Goal: Book appointment/travel/reservation

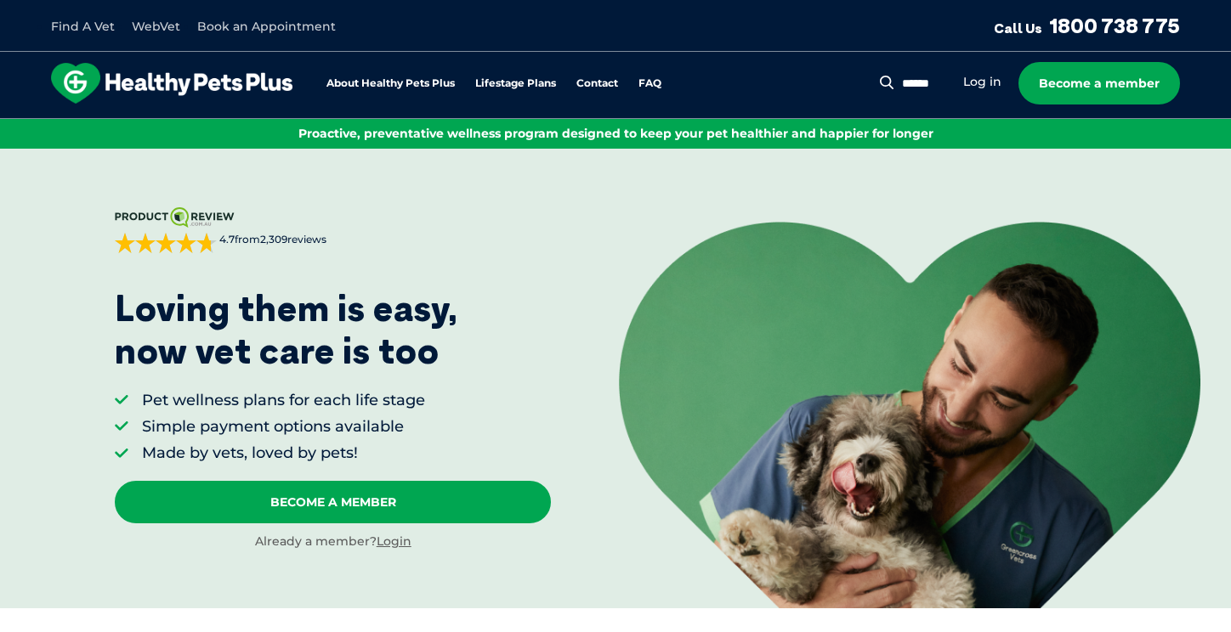
click at [979, 71] on div "Search for: Search Log in Become a member" at bounding box center [1038, 83] width 282 height 42
click at [978, 87] on link "Log in" at bounding box center [982, 82] width 38 height 16
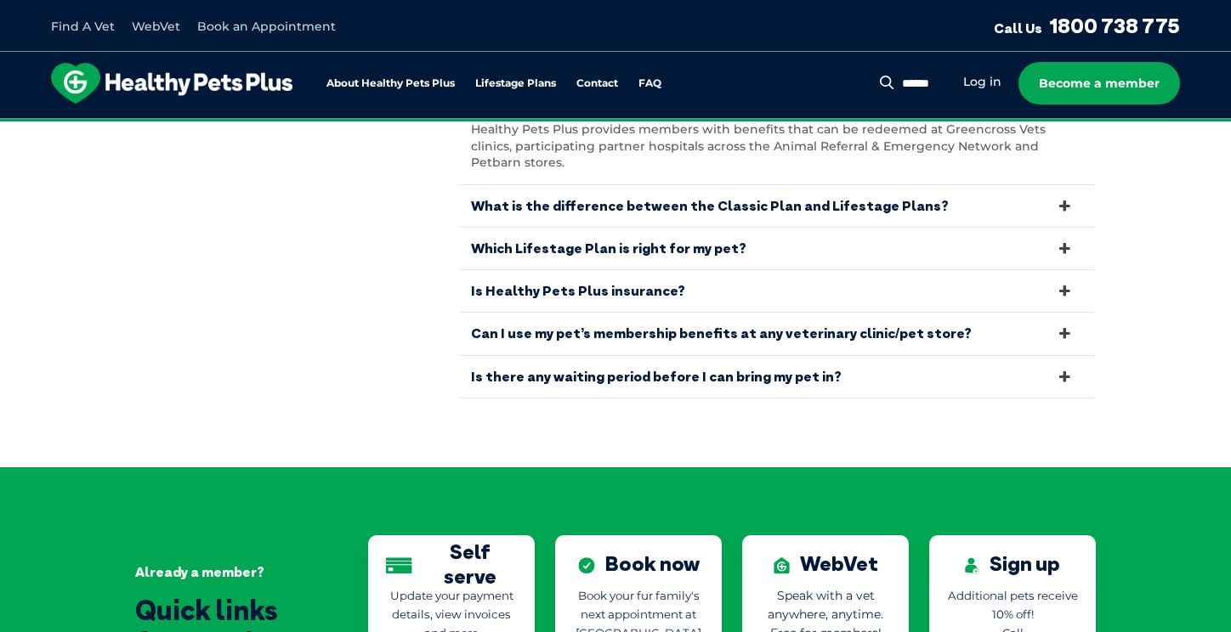
scroll to position [3417, 0]
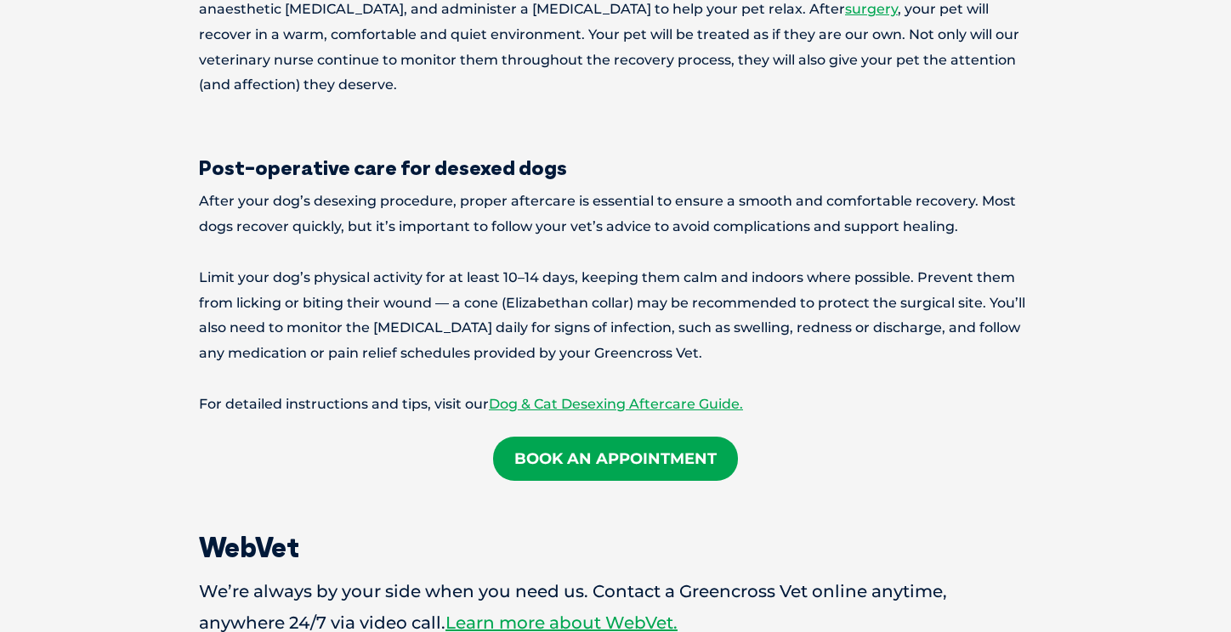
scroll to position [2851, 0]
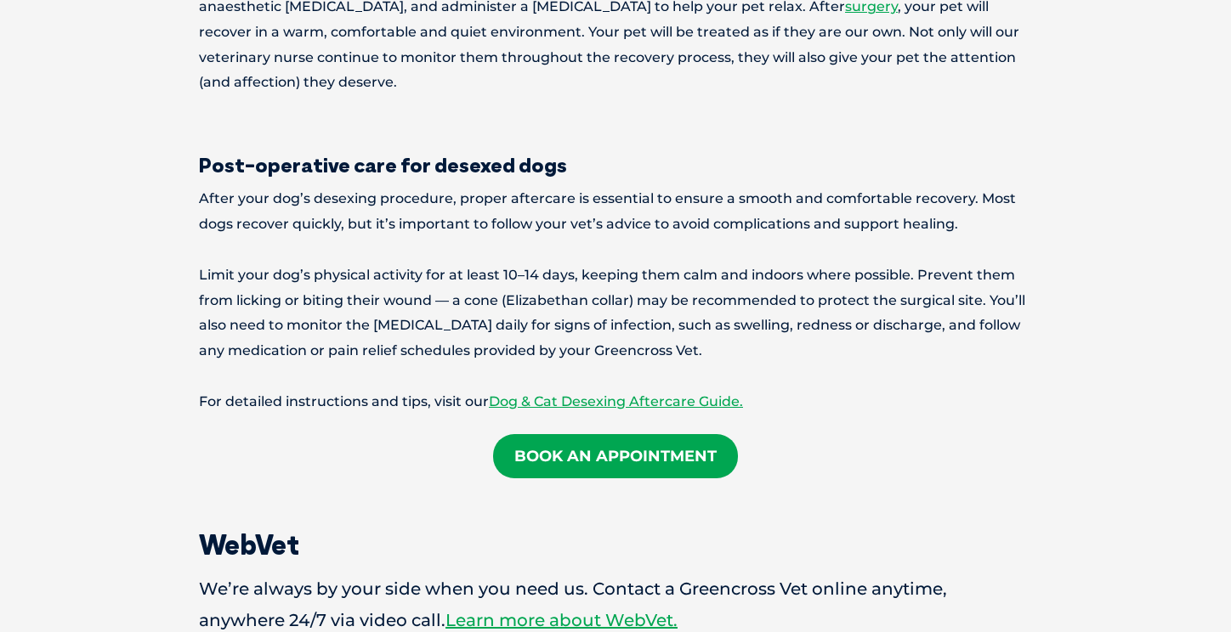
click at [580, 434] on link "Book an Appointment" at bounding box center [615, 456] width 245 height 44
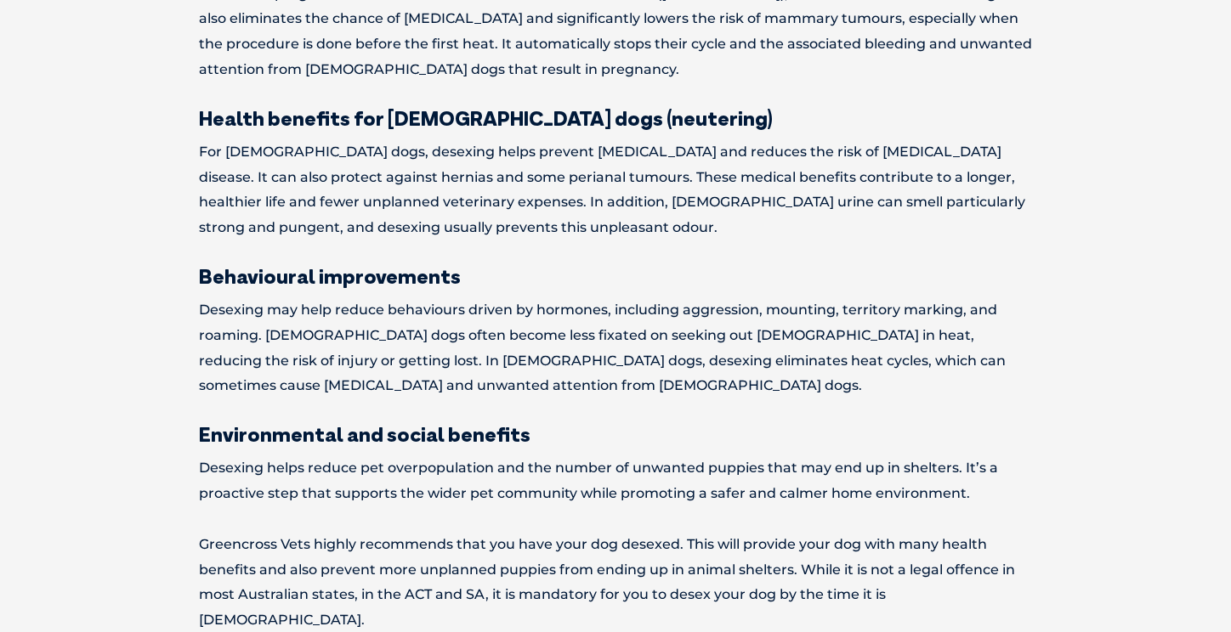
scroll to position [1189, 0]
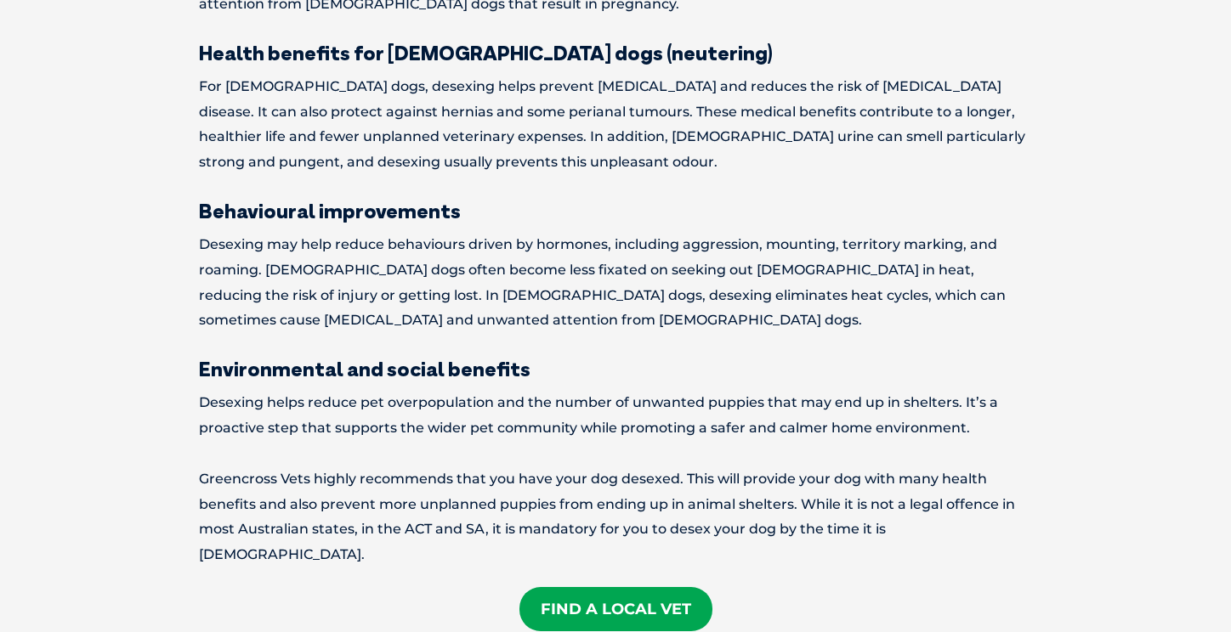
click at [594, 587] on link "Find A Local Vet" at bounding box center [615, 609] width 193 height 44
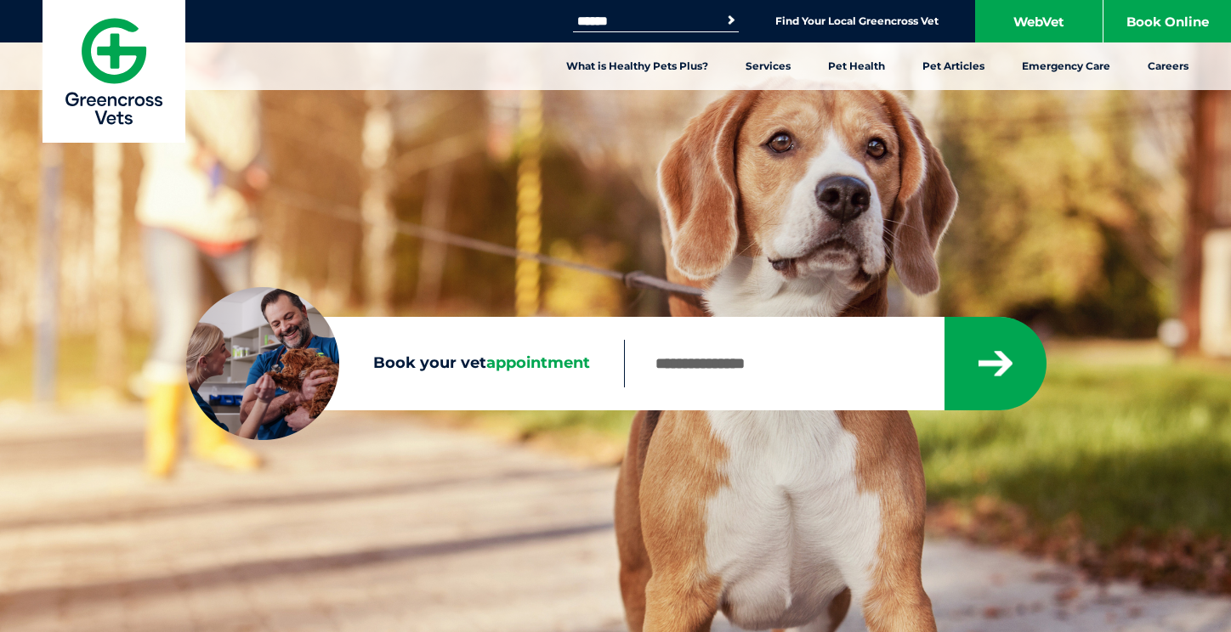
click at [750, 368] on input "Book your vet appointment" at bounding box center [783, 364] width 319 height 48
type input "*"
type input "****"
click at [994, 364] on button "submit" at bounding box center [995, 363] width 102 height 93
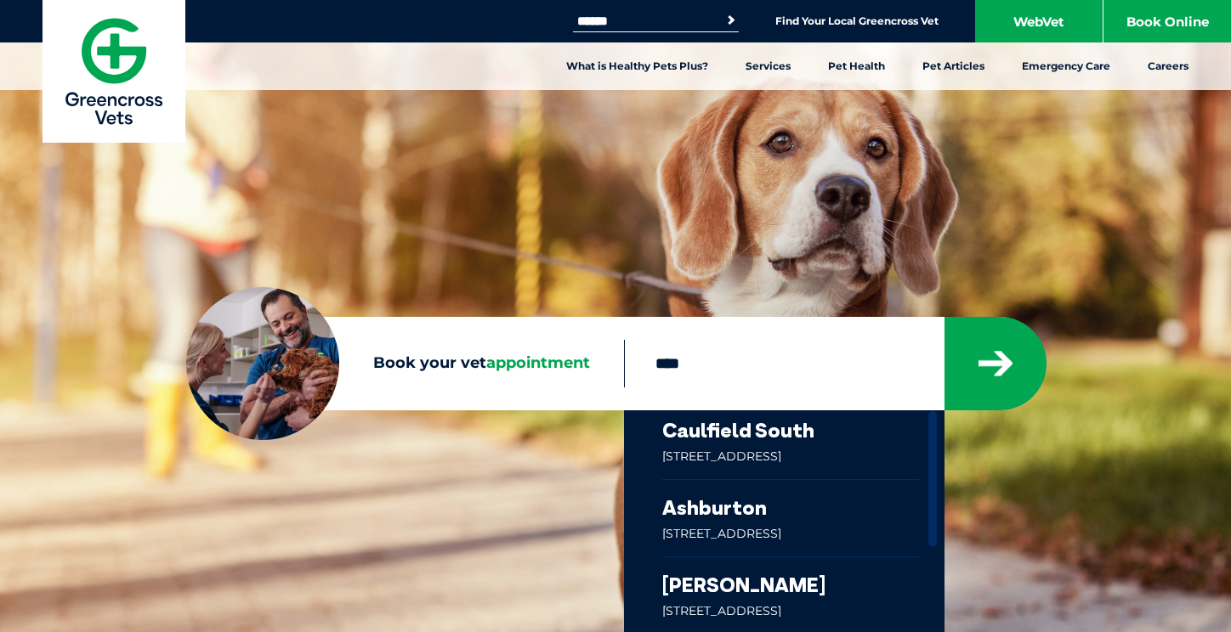
click at [705, 517] on link at bounding box center [790, 518] width 257 height 76
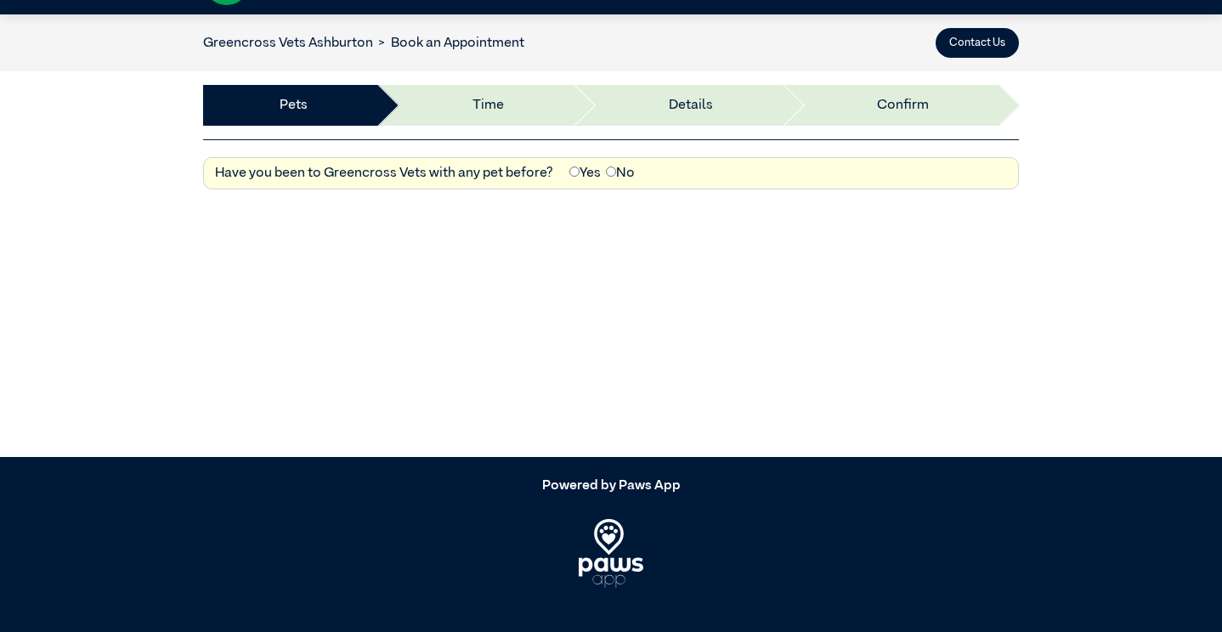
scroll to position [54, 0]
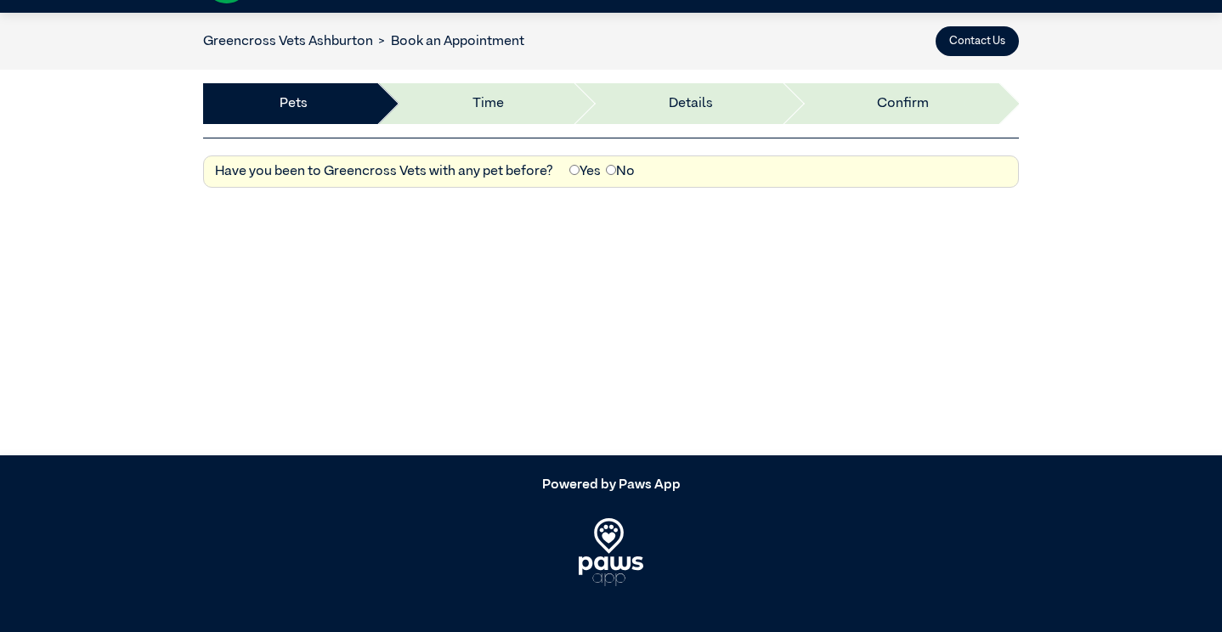
click at [576, 175] on label "Yes" at bounding box center [584, 171] width 31 height 20
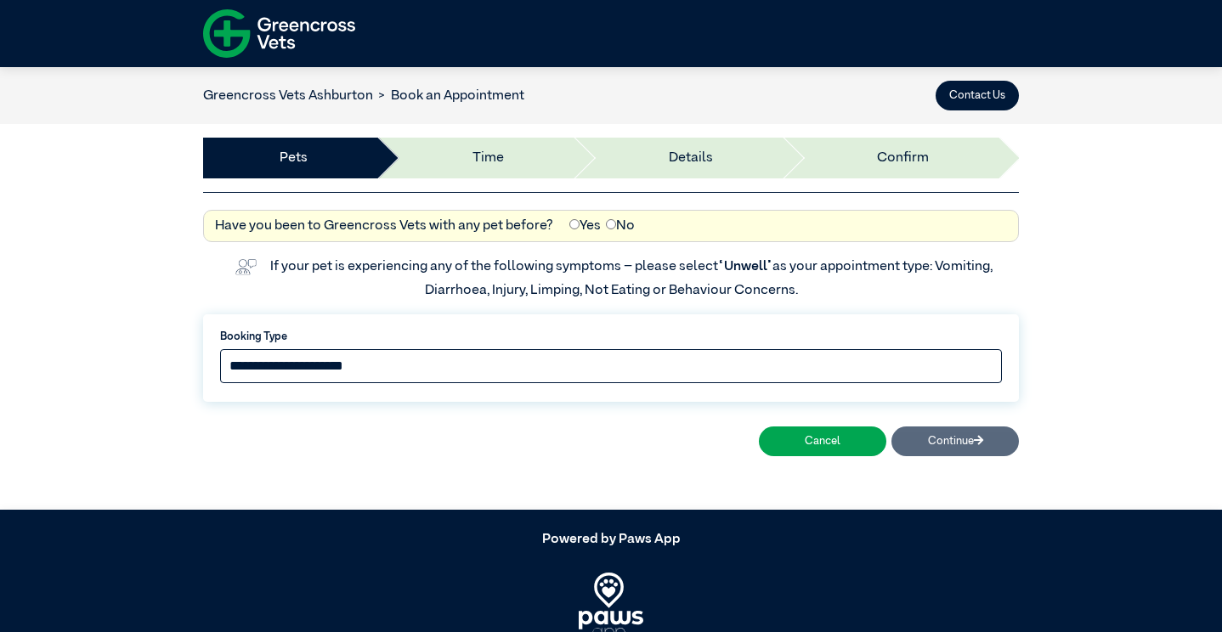
scroll to position [0, 0]
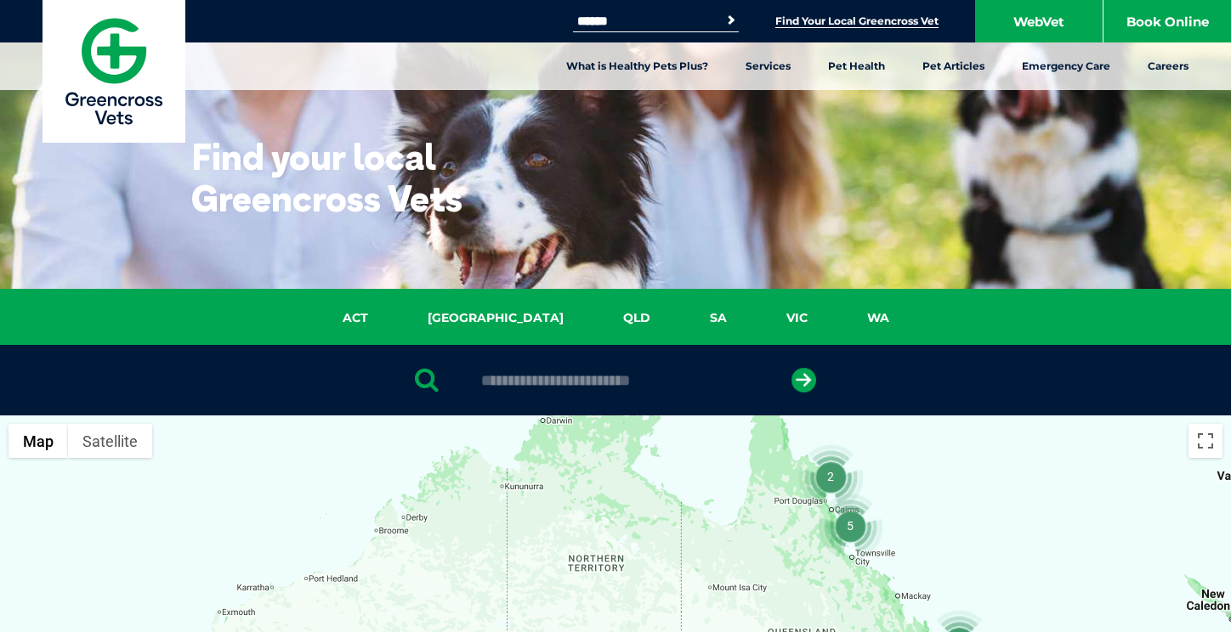
click at [526, 387] on input "text" at bounding box center [615, 380] width 285 height 17
type input "****"
click at [803, 380] on button "submit" at bounding box center [803, 380] width 25 height 25
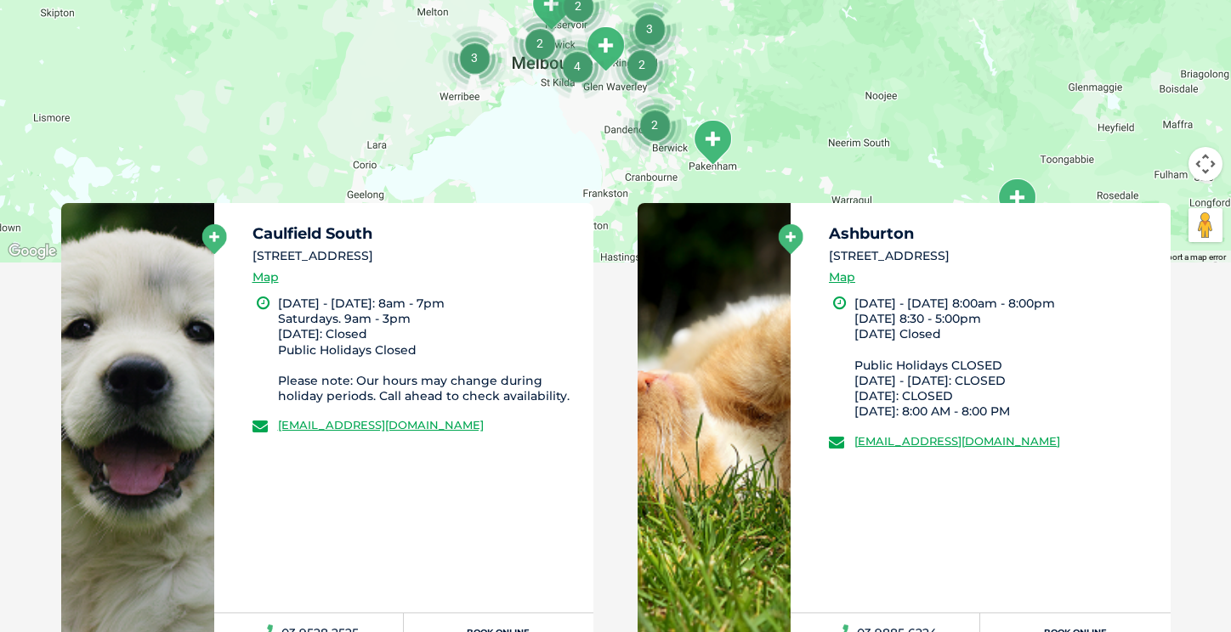
scroll to position [810, 0]
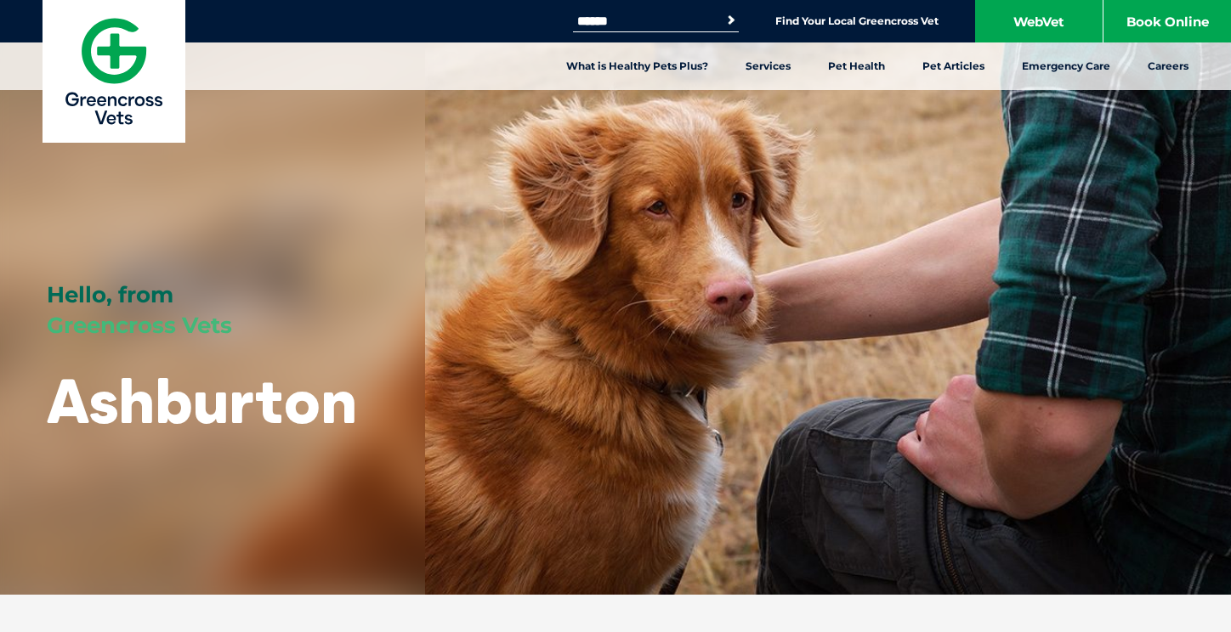
click at [676, 19] on input "Search for:" at bounding box center [645, 21] width 144 height 14
type input "*****"
click at [728, 20] on button "Search" at bounding box center [730, 20] width 17 height 17
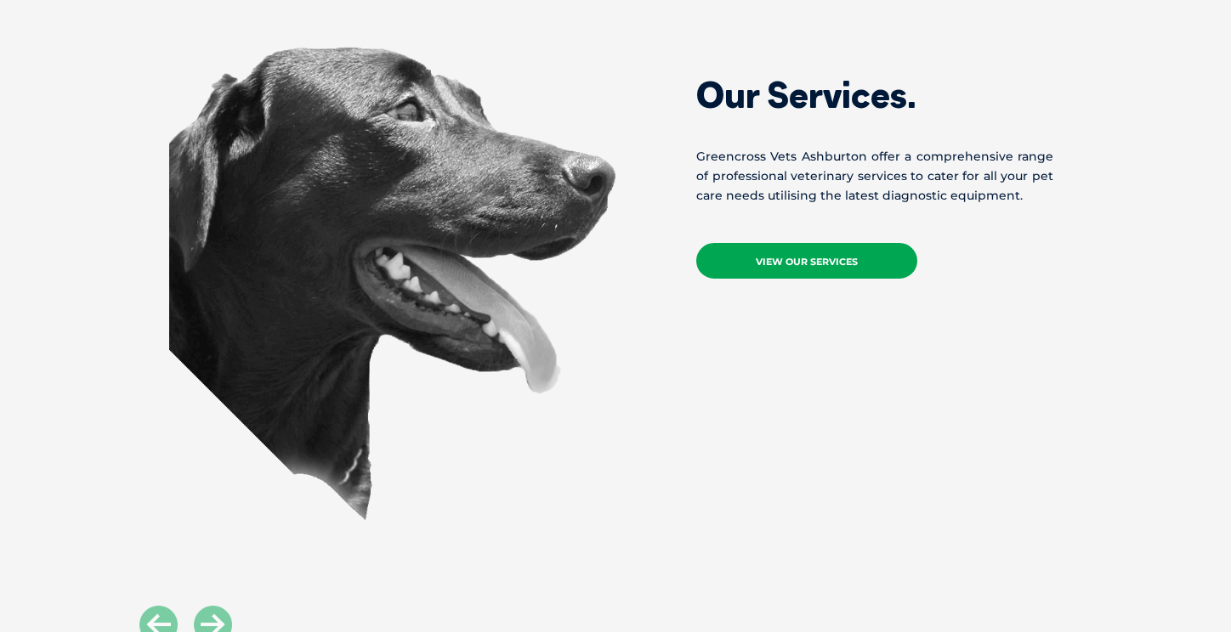
scroll to position [1113, 0]
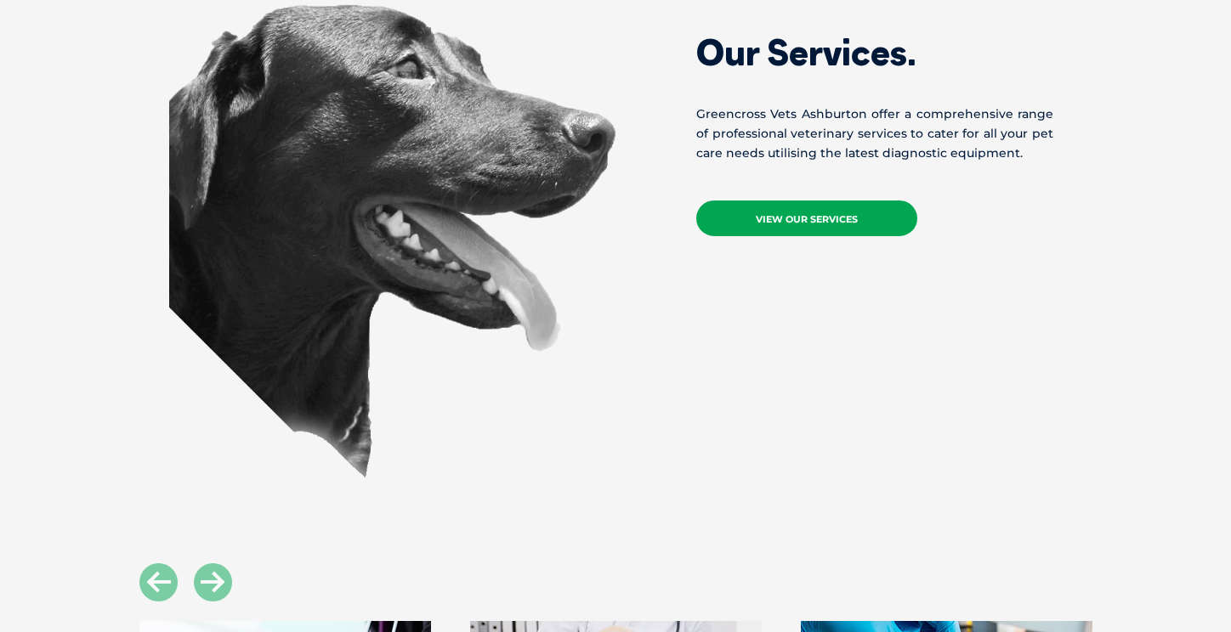
click at [801, 217] on link "View Our Services" at bounding box center [806, 219] width 221 height 36
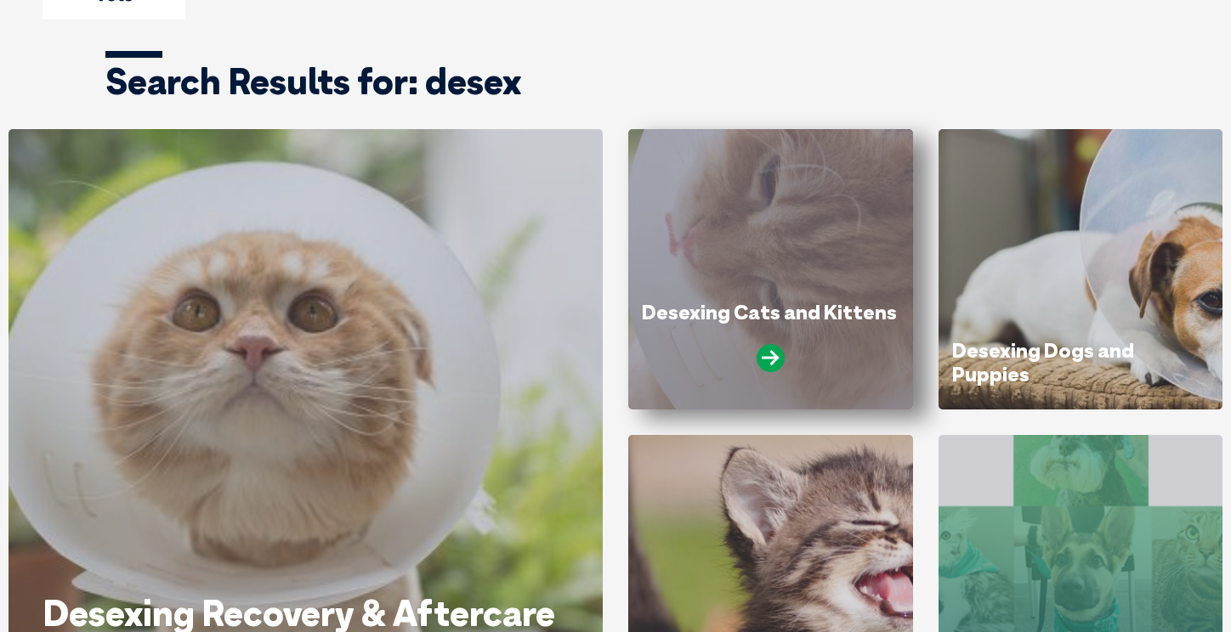
scroll to position [183, 0]
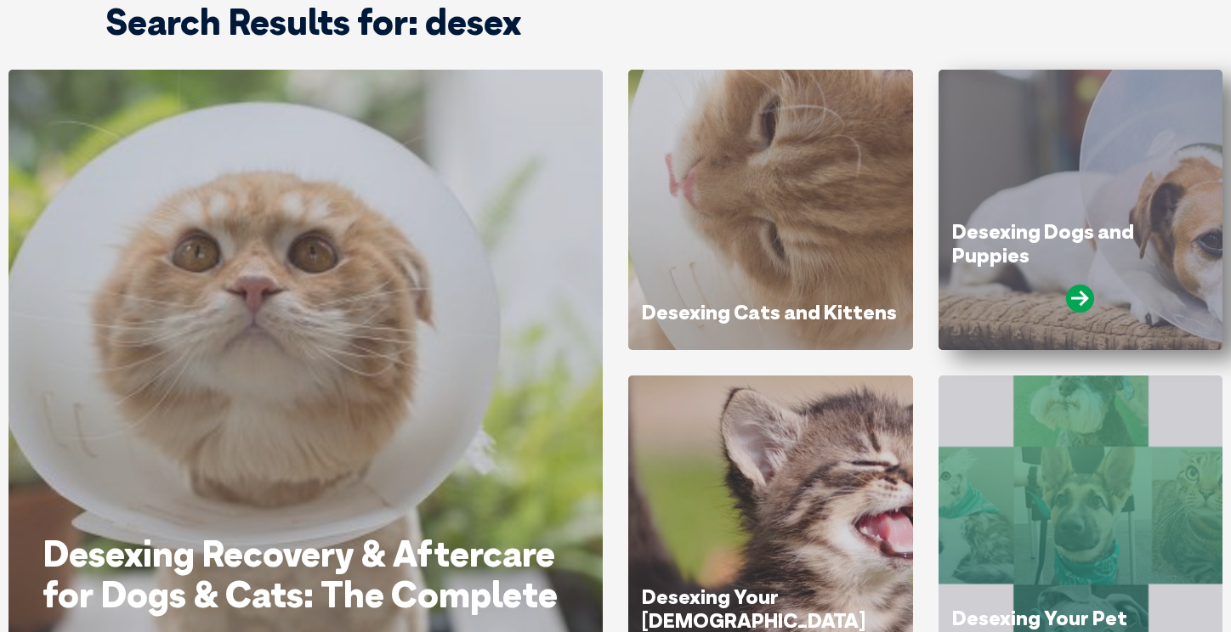
click at [970, 200] on div "Desexing Dogs and Puppies" at bounding box center [1080, 210] width 285 height 280
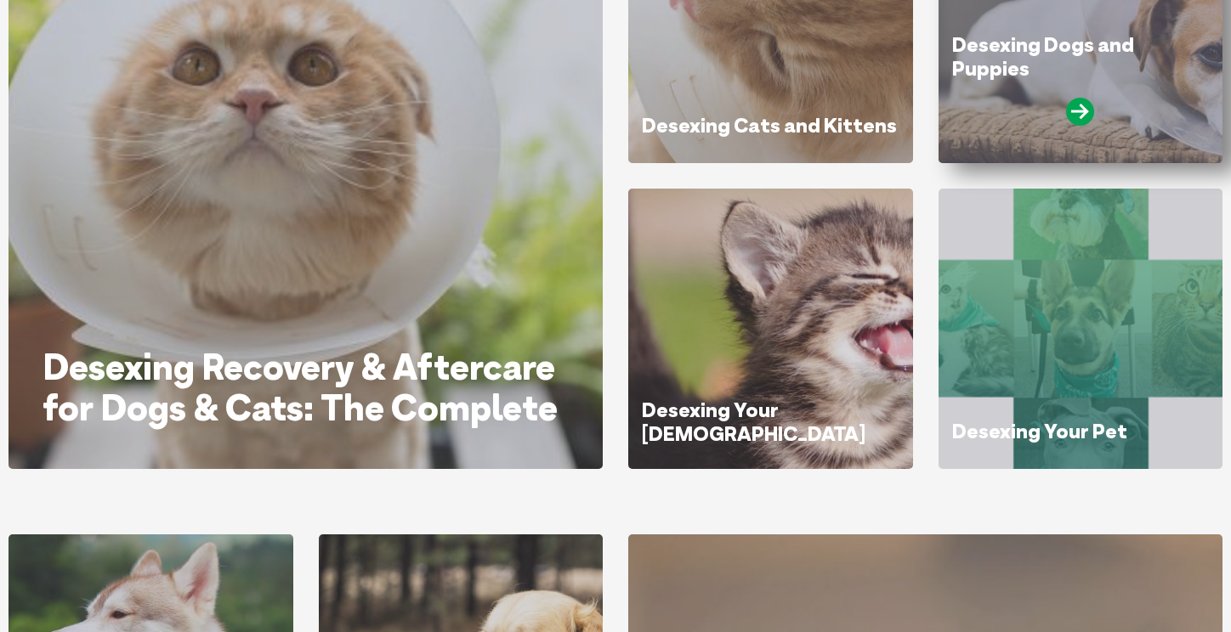
scroll to position [376, 0]
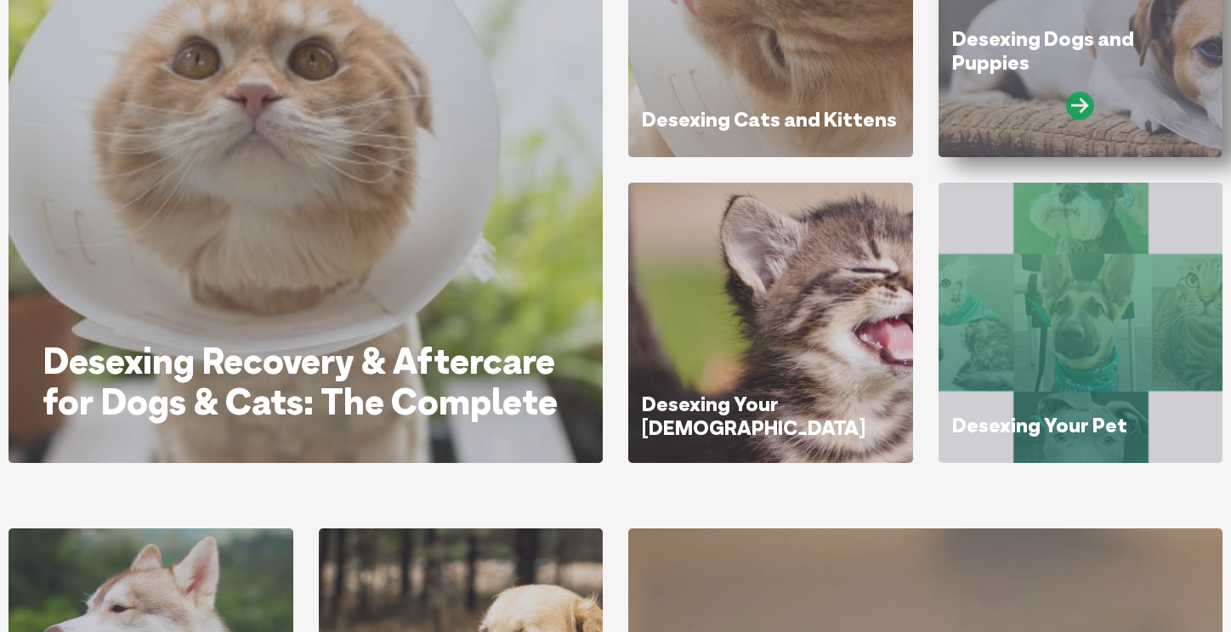
click at [1090, 103] on icon at bounding box center [1080, 106] width 28 height 28
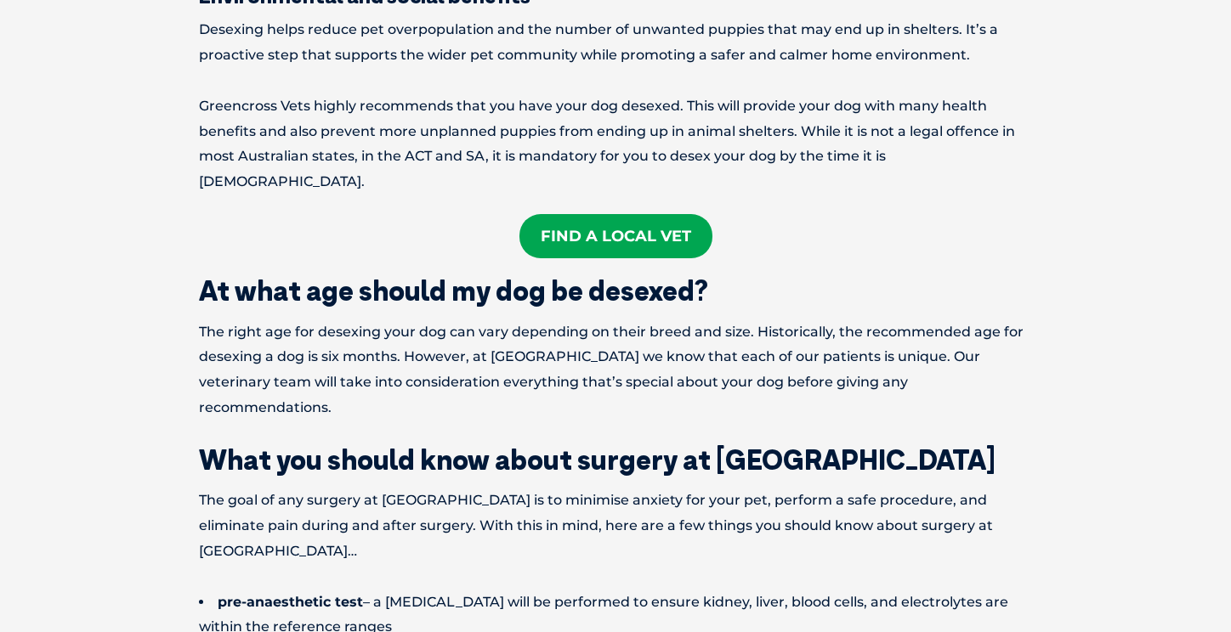
scroll to position [1197, 0]
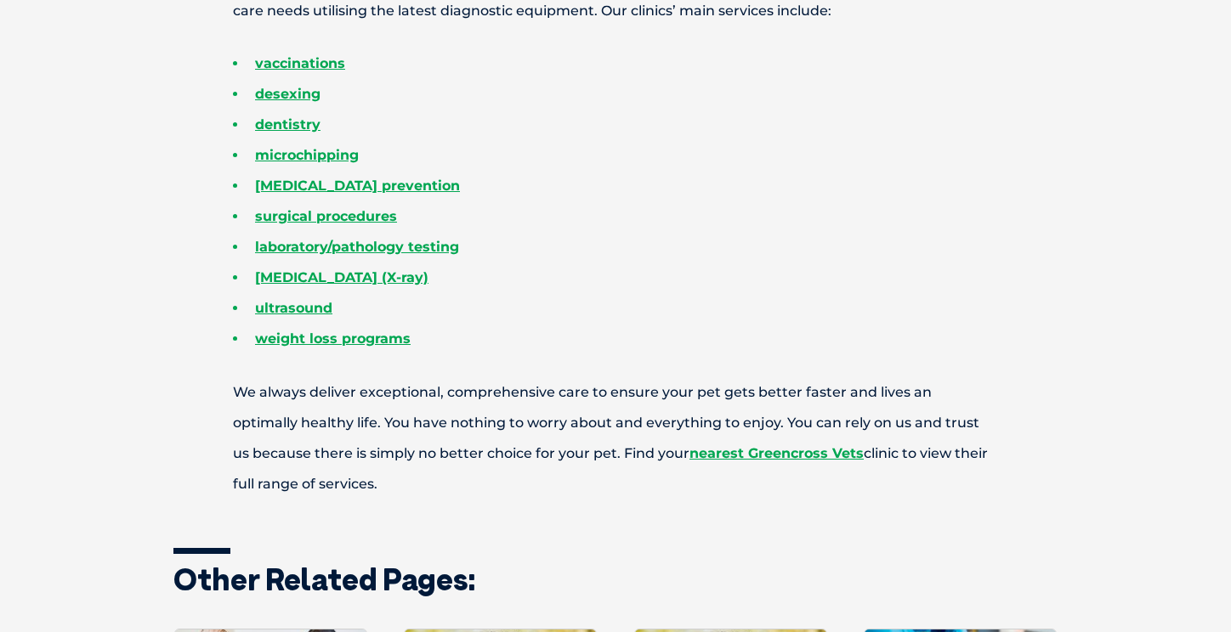
scroll to position [698, 0]
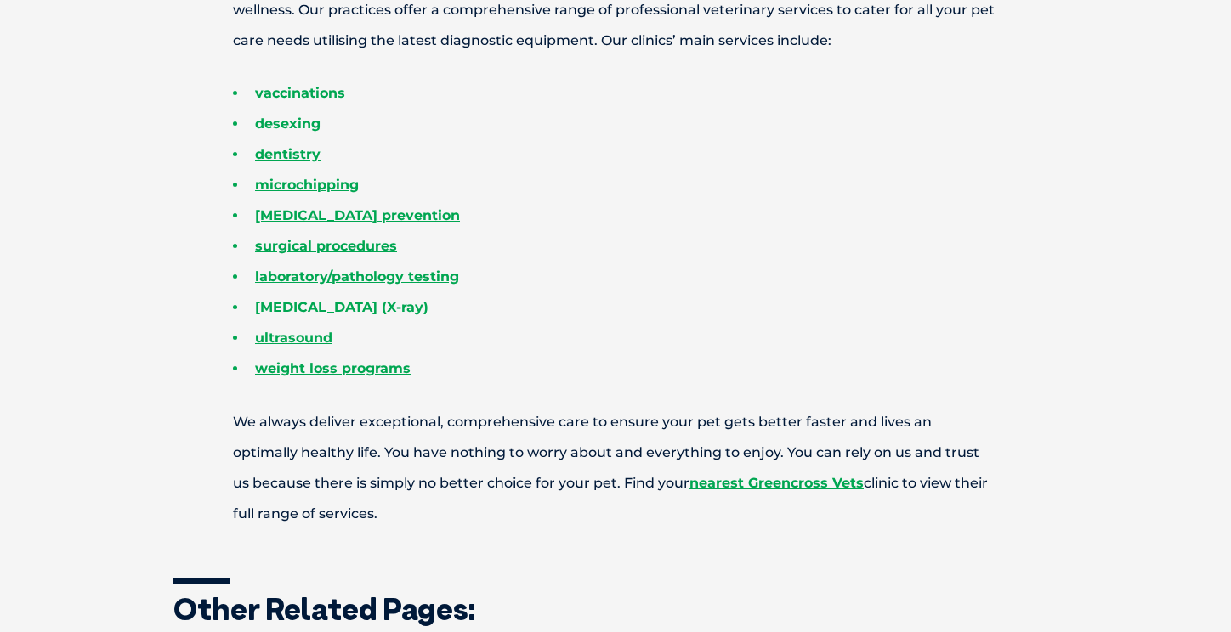
click at [291, 121] on link "desexing" at bounding box center [287, 124] width 65 height 16
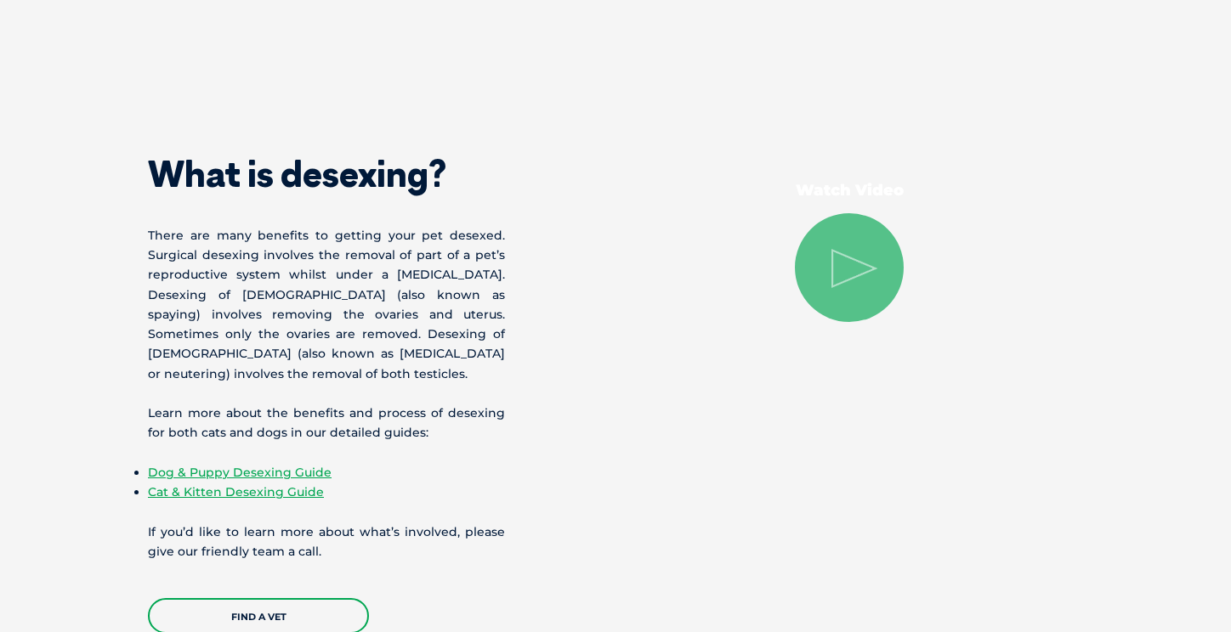
scroll to position [974, 0]
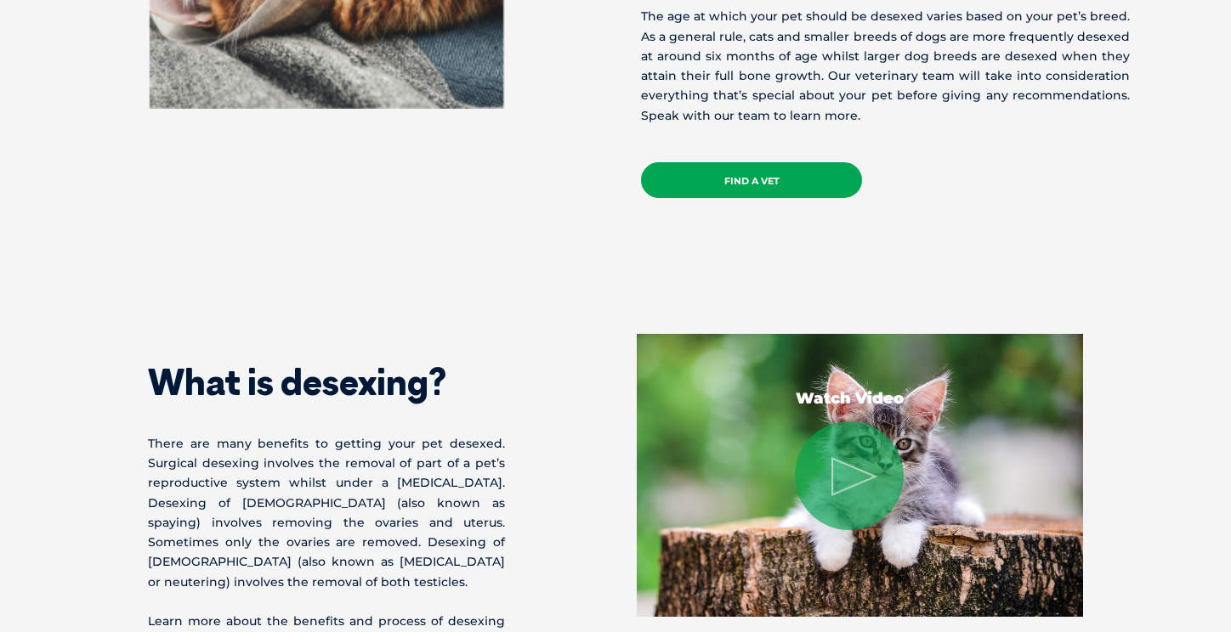
click at [784, 178] on link "Find a Vet" at bounding box center [751, 180] width 221 height 36
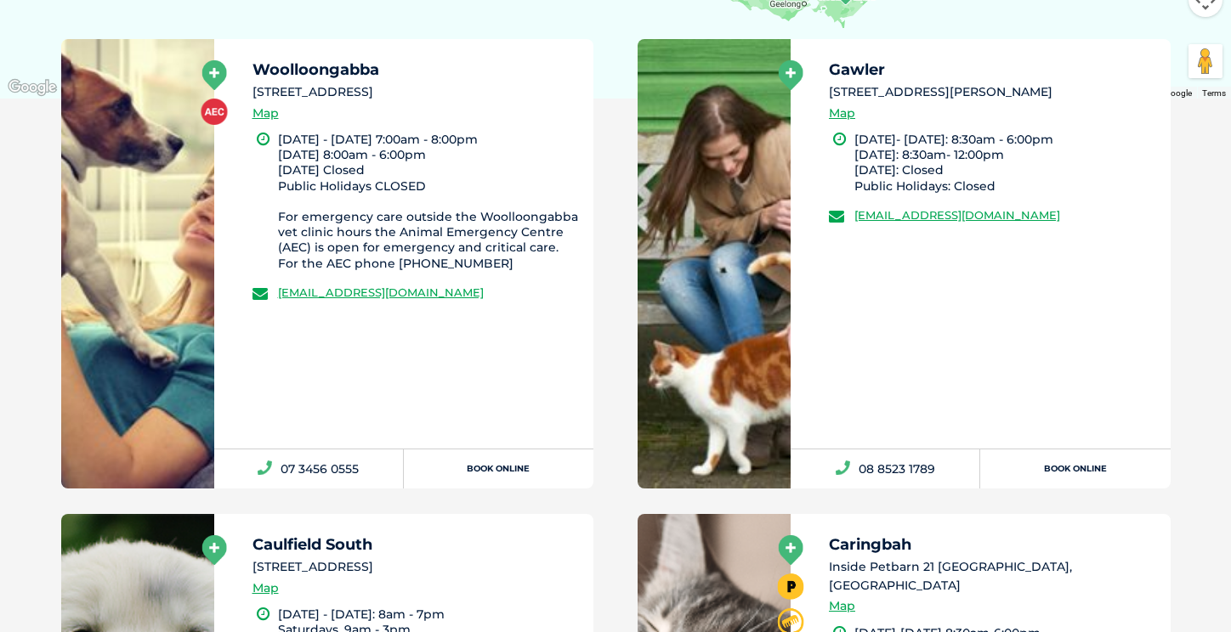
scroll to position [552, 0]
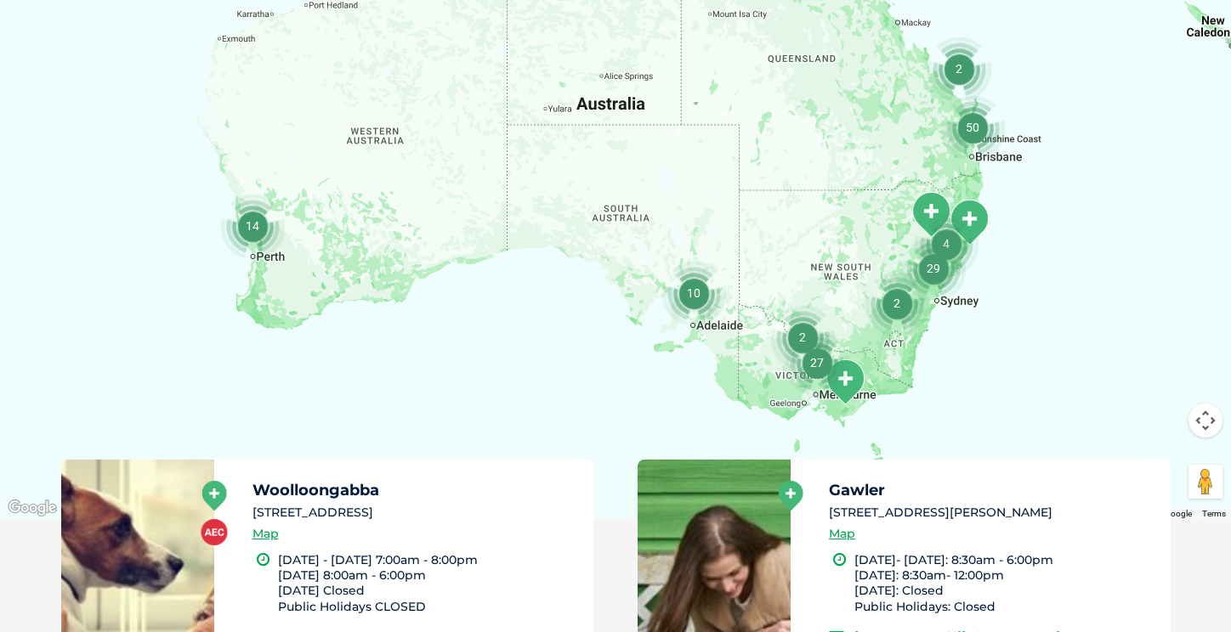
drag, startPoint x: 941, startPoint y: 364, endPoint x: 904, endPoint y: 179, distance: 188.0
click at [904, 179] on div at bounding box center [615, 191] width 1231 height 656
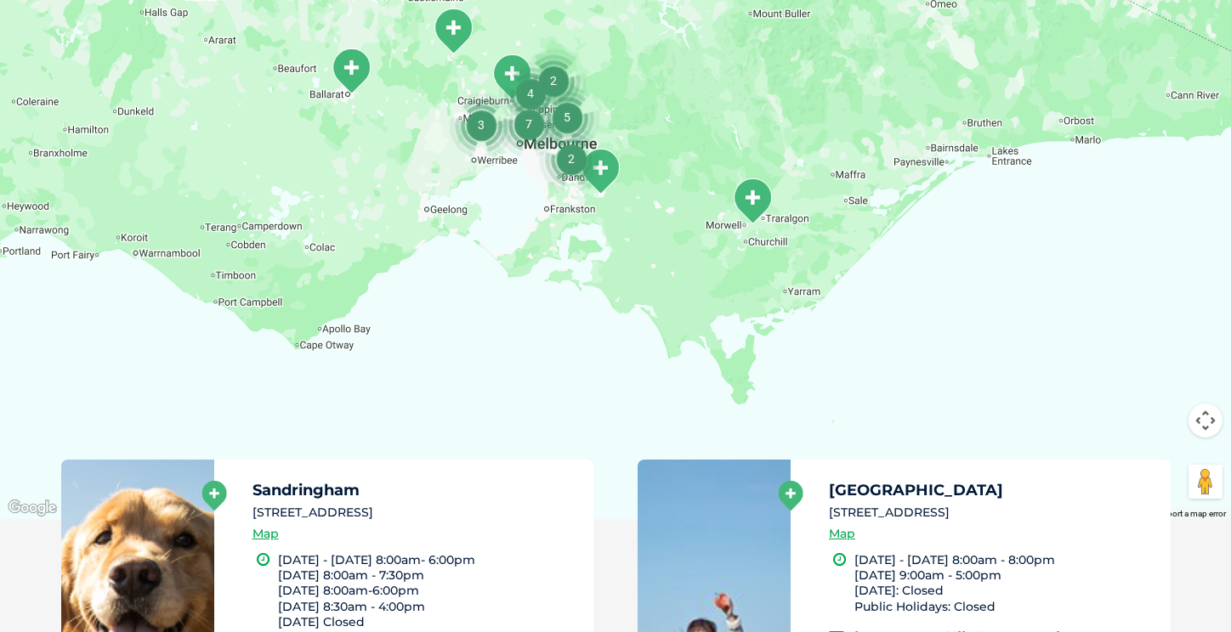
drag, startPoint x: 784, startPoint y: 190, endPoint x: 777, endPoint y: 497, distance: 307.8
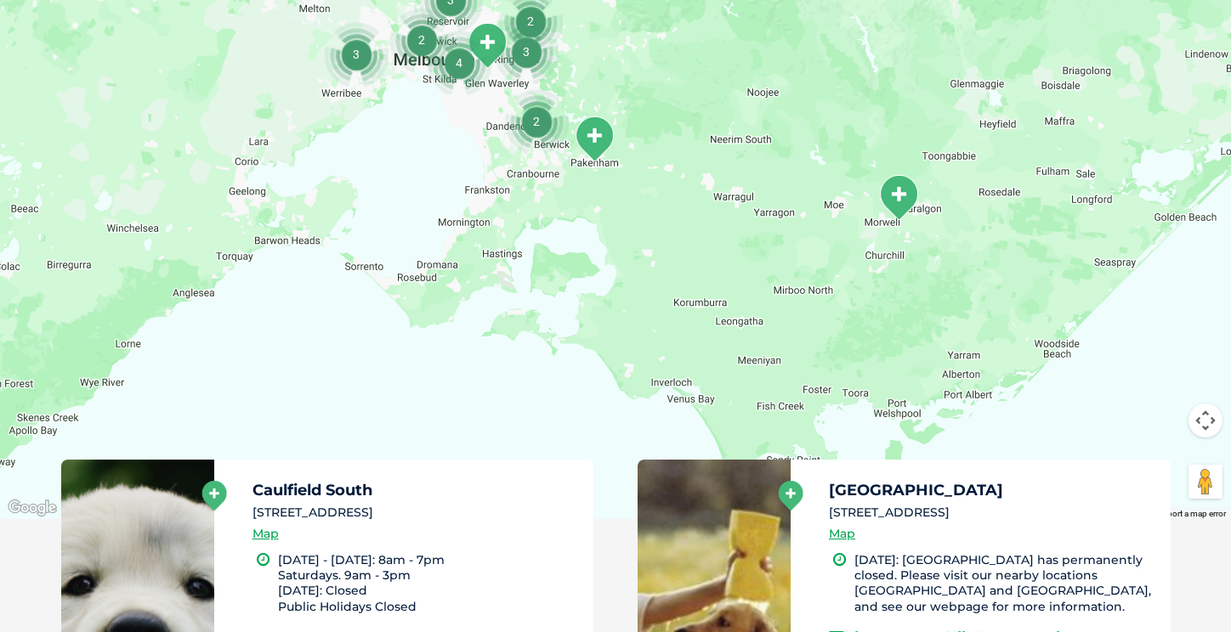
drag, startPoint x: 676, startPoint y: 286, endPoint x: 930, endPoint y: 459, distance: 307.2
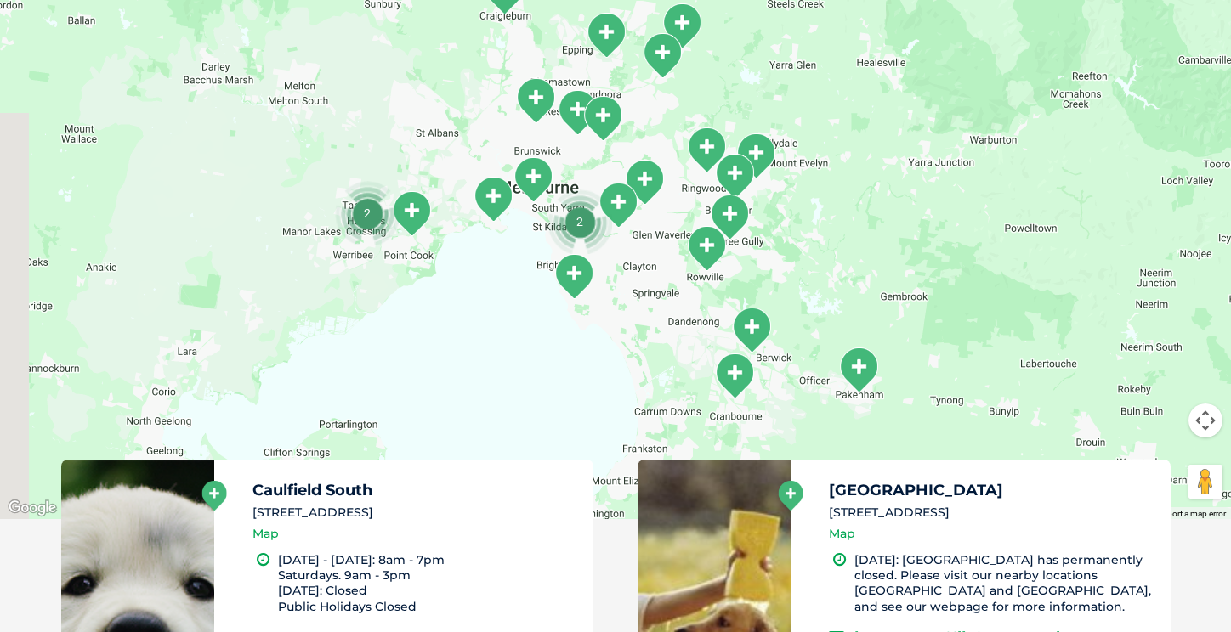
drag, startPoint x: 587, startPoint y: 178, endPoint x: 618, endPoint y: 281, distance: 108.1
click at [618, 281] on div at bounding box center [615, 191] width 1231 height 656
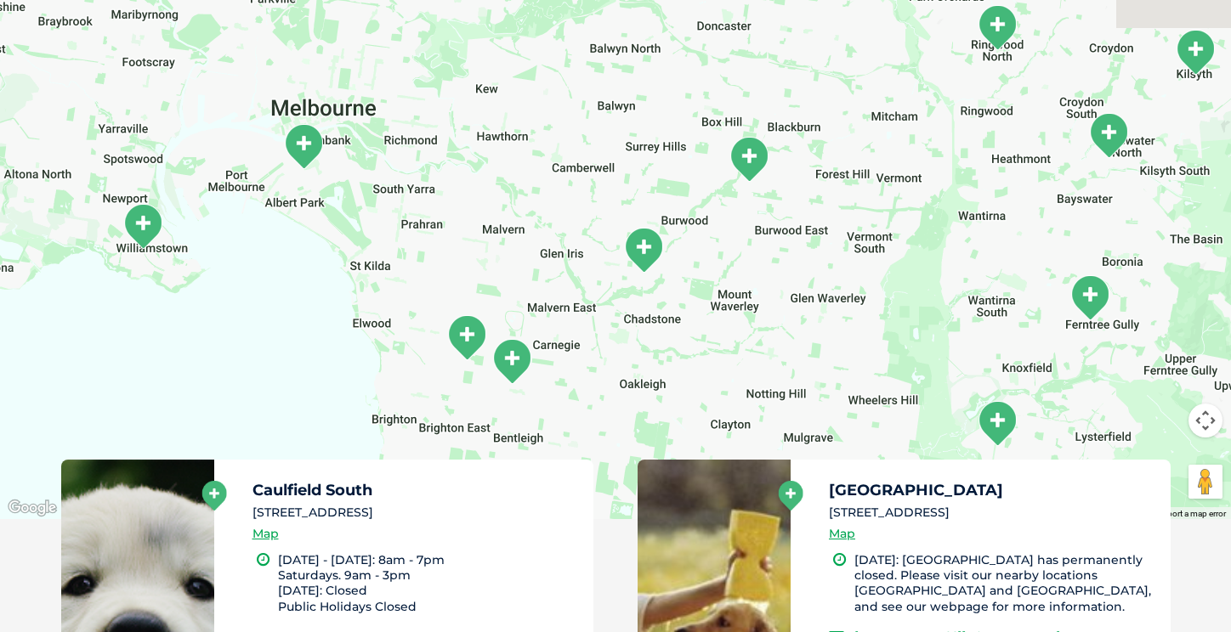
drag, startPoint x: 605, startPoint y: 228, endPoint x: 618, endPoint y: 407, distance: 179.8
click at [618, 407] on div at bounding box center [615, 191] width 1231 height 656
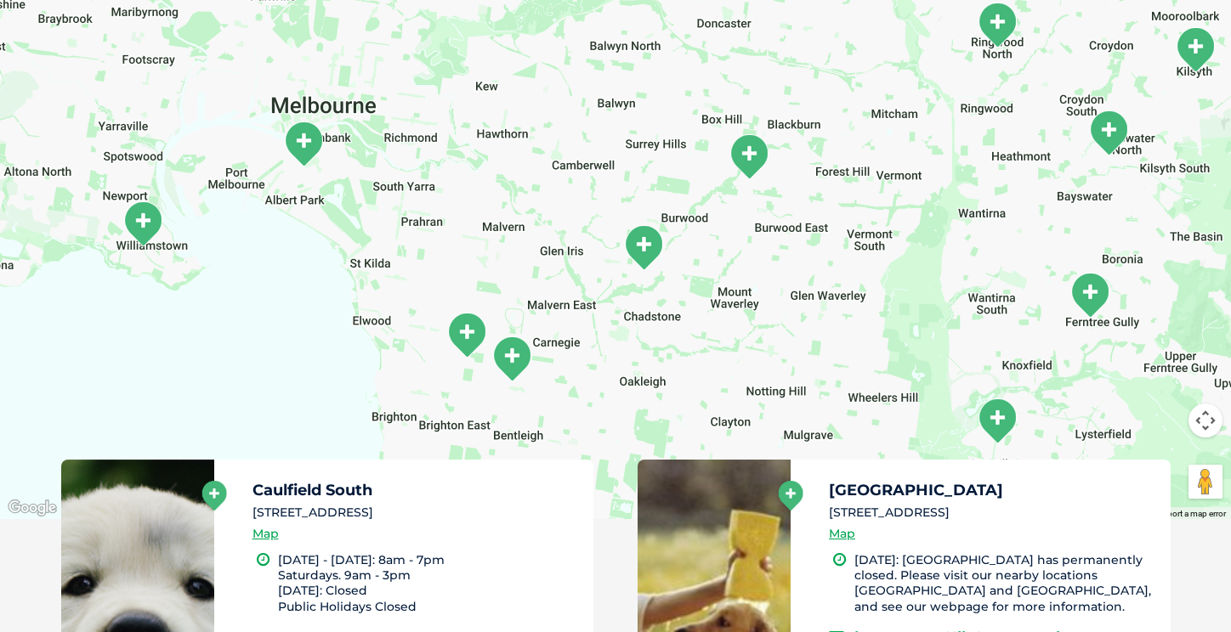
click at [636, 251] on img "Ashburton" at bounding box center [643, 247] width 42 height 47
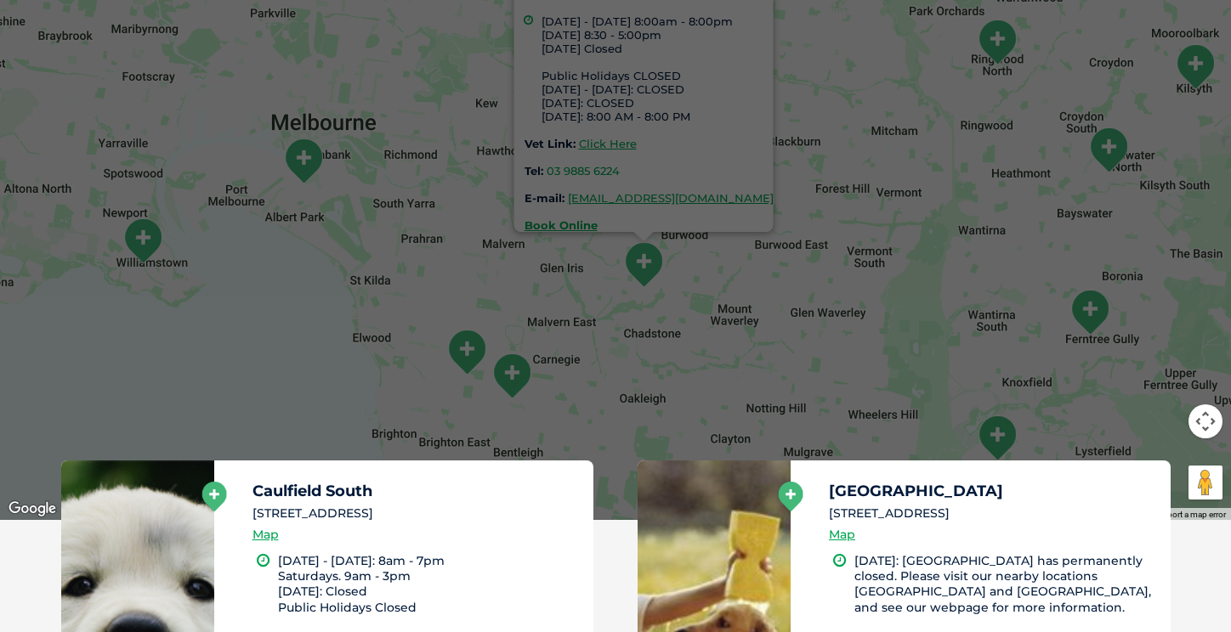
scroll to position [556, 0]
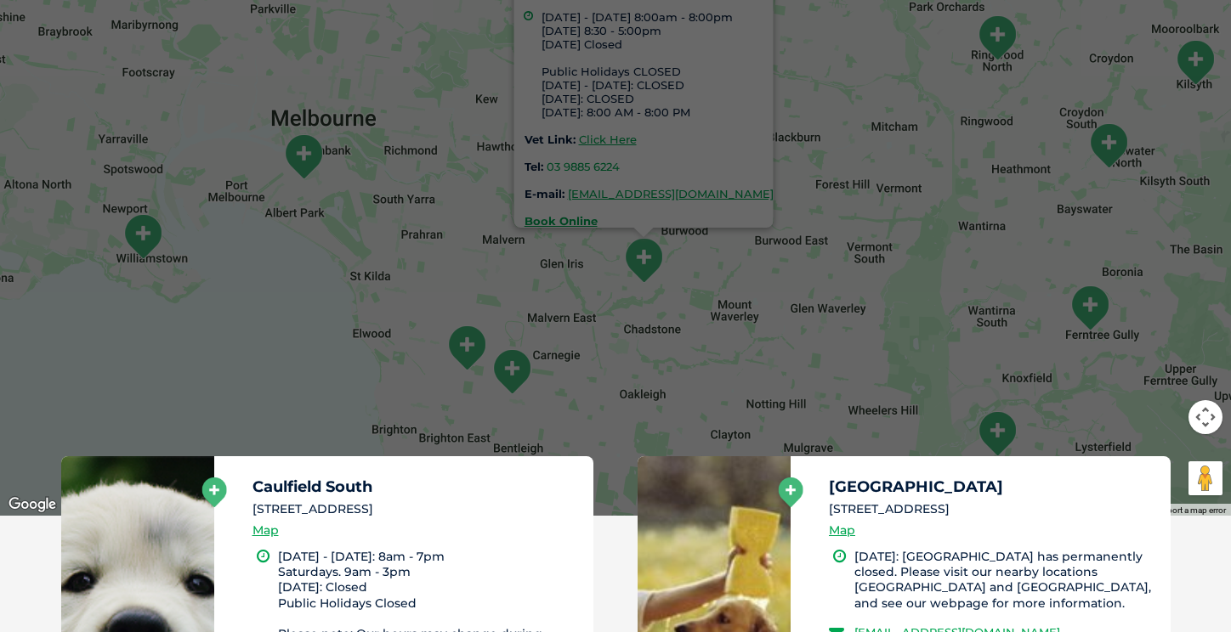
click at [643, 374] on div "Ashburton 428 Warrigal Rd, Ashburton VIC 3147 Monday - Friday 8:00am - 8:00pm S…" at bounding box center [615, 188] width 1231 height 656
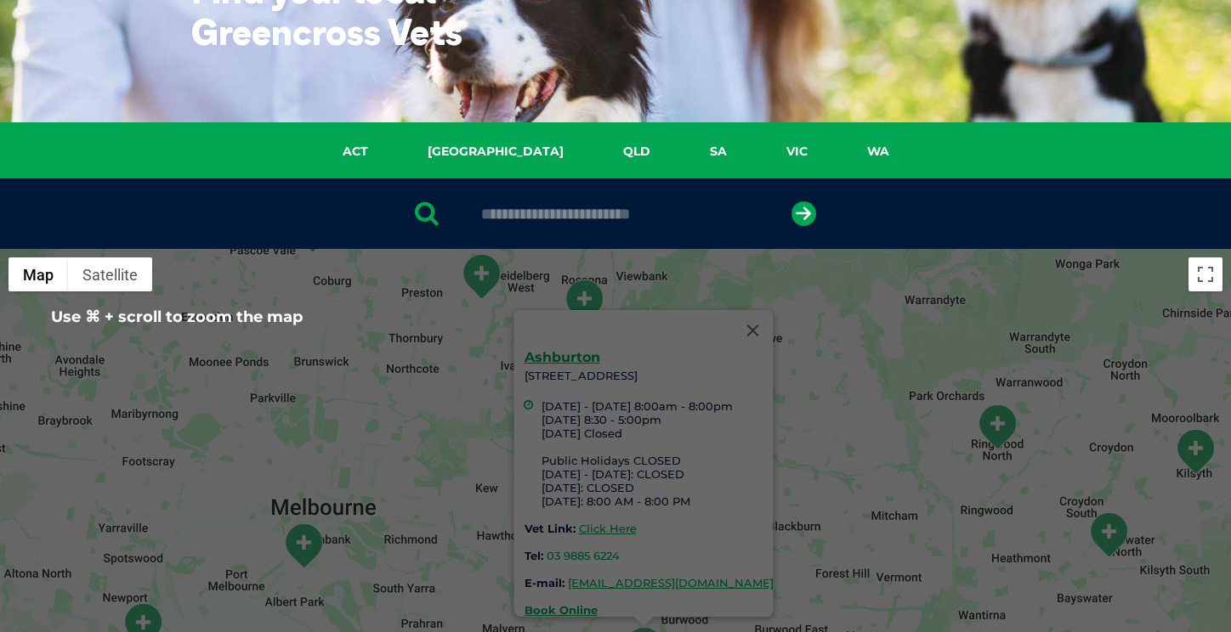
scroll to position [162, 0]
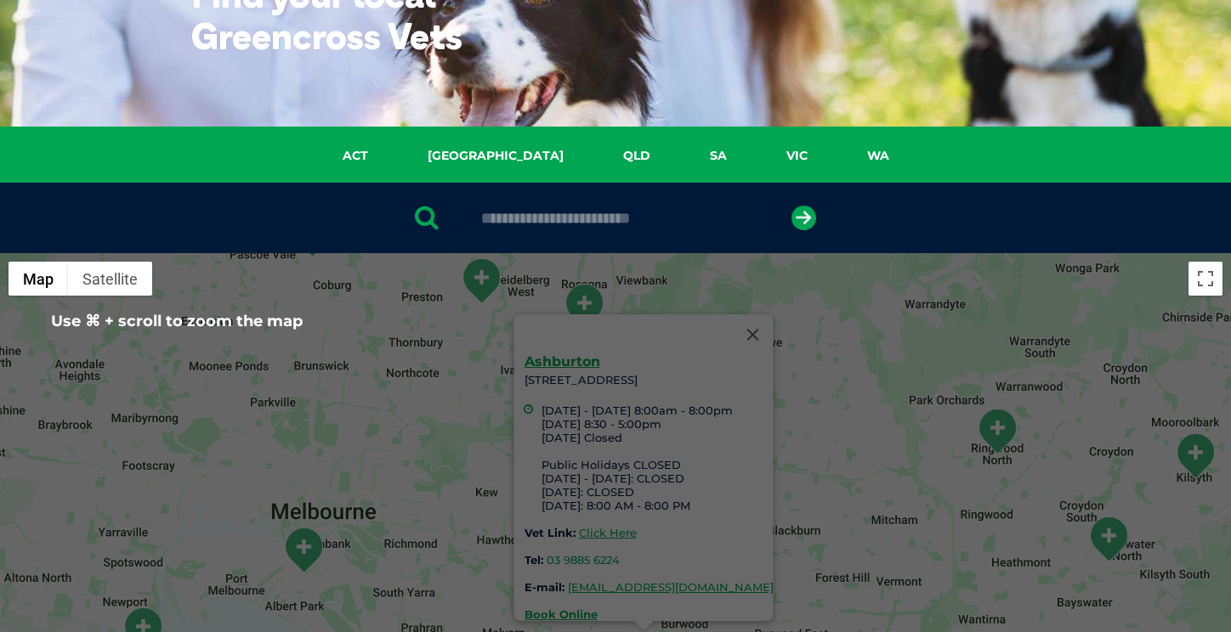
click at [579, 563] on div "Ashburton 428 Warrigal Rd, Ashburton VIC 3147 Monday - Friday 8:00am - 8:00pm S…" at bounding box center [648, 488] width 249 height 266
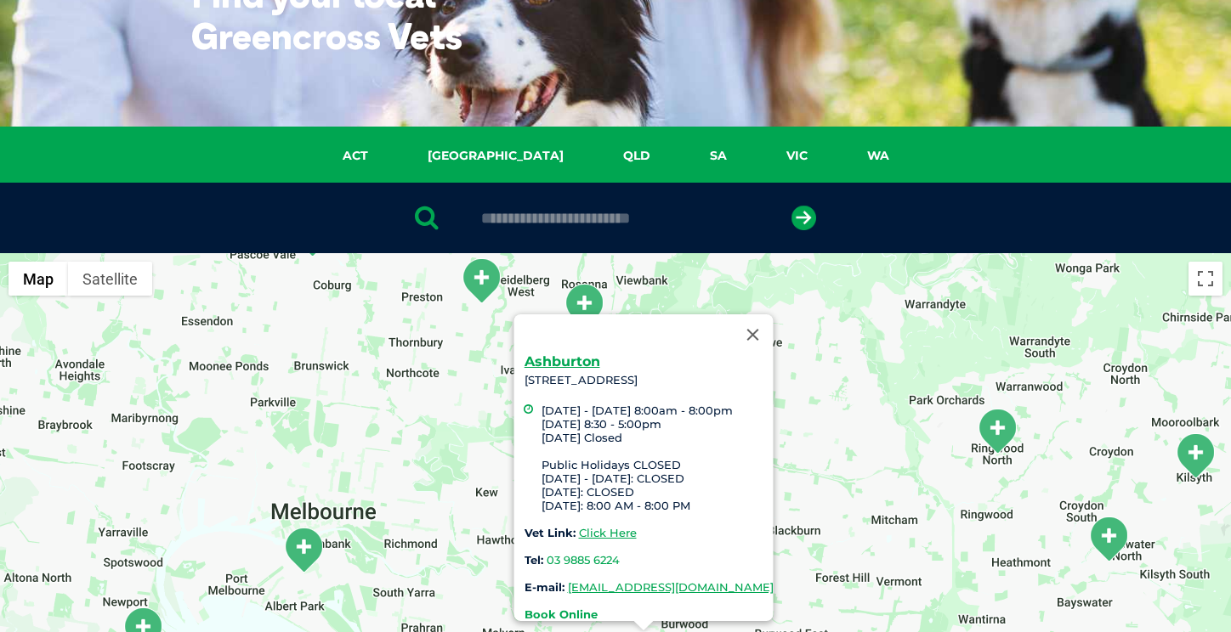
click at [524, 608] on strong "Book Online" at bounding box center [560, 615] width 73 height 14
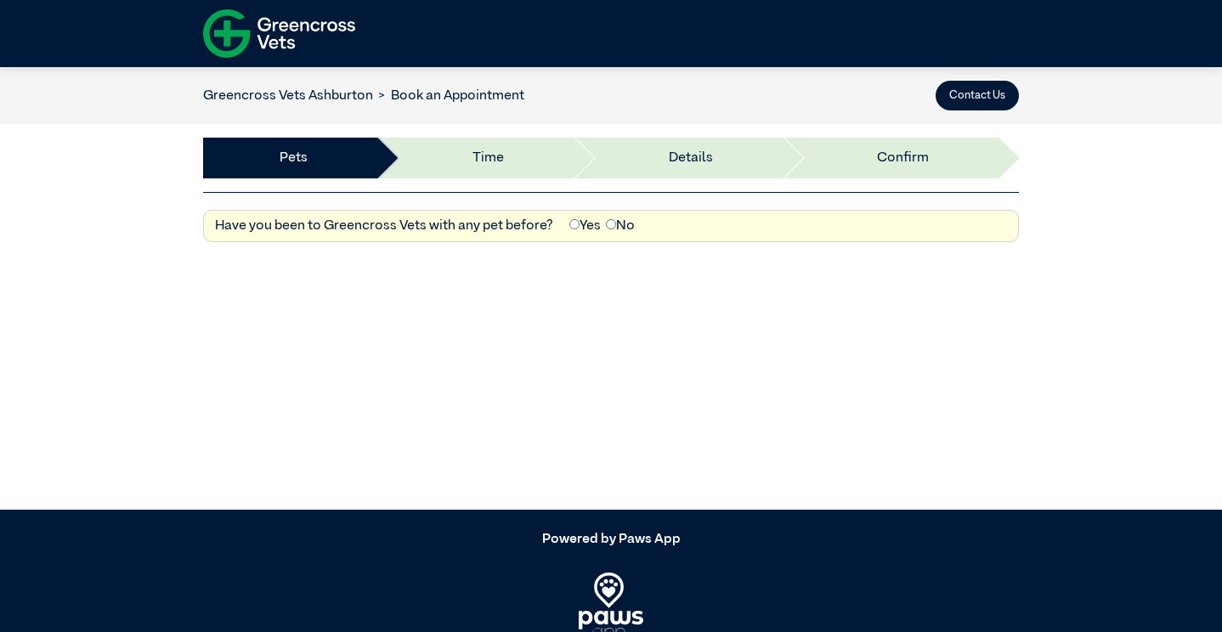
click at [577, 226] on label "Yes" at bounding box center [584, 226] width 31 height 20
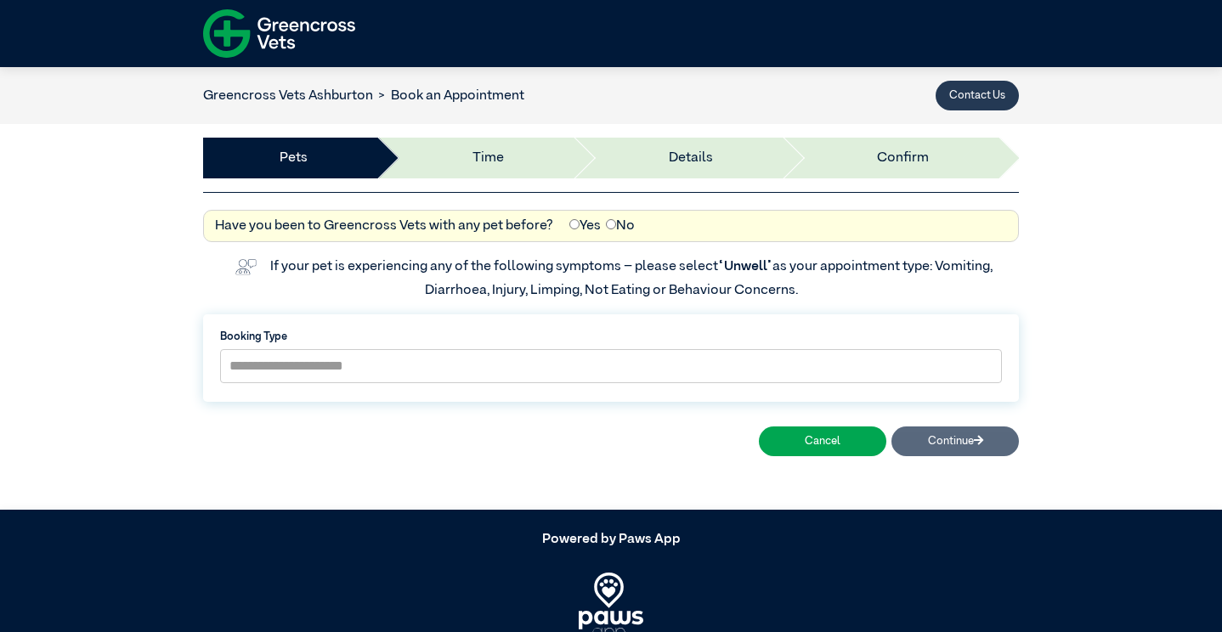
click at [982, 93] on button "Contact Us" at bounding box center [977, 96] width 83 height 30
